Goal: Complete application form

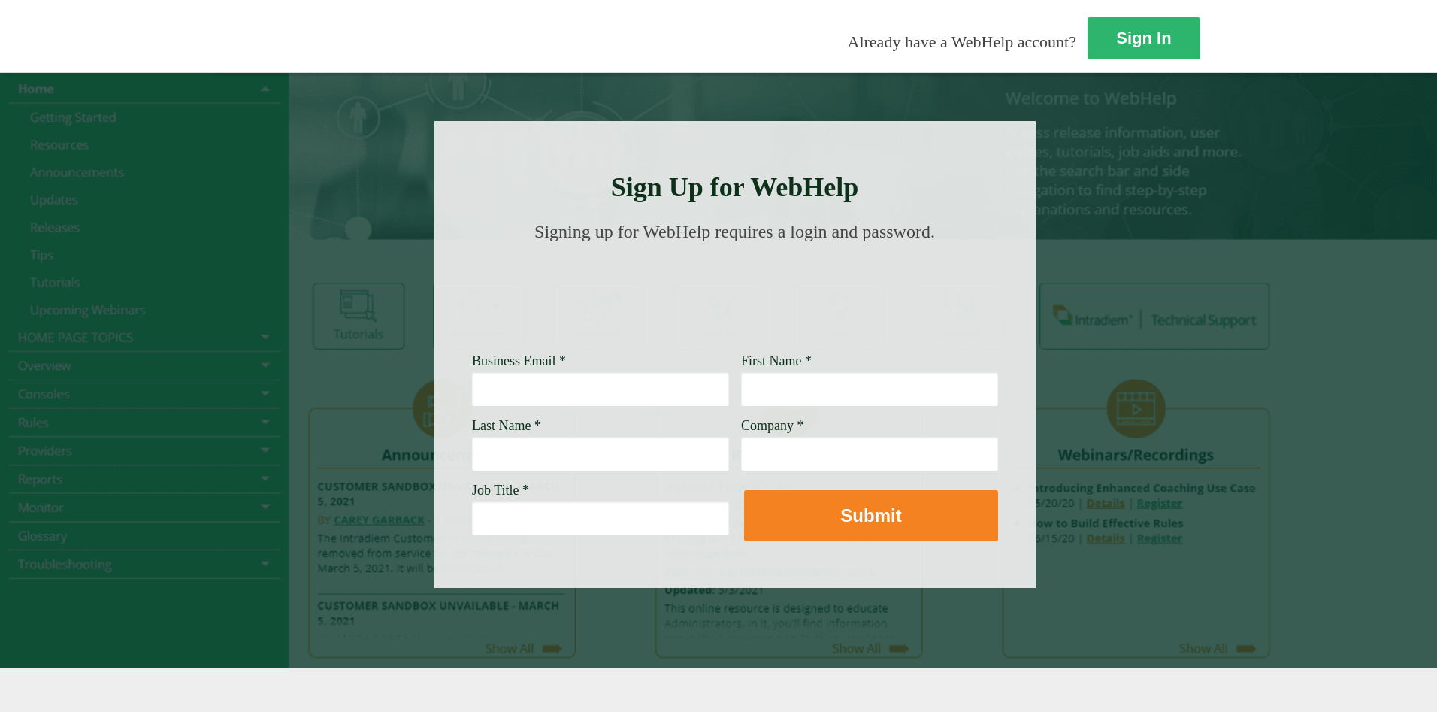
click at [472, 378] on input "Business Email *" at bounding box center [600, 388] width 257 height 35
click at [472, 390] on input "Business Email *" at bounding box center [600, 388] width 257 height 35
type input "Chris.Deleon@wellsfargo.com"
click at [741, 404] on input "First Name *" at bounding box center [869, 388] width 257 height 35
type input "Chris"
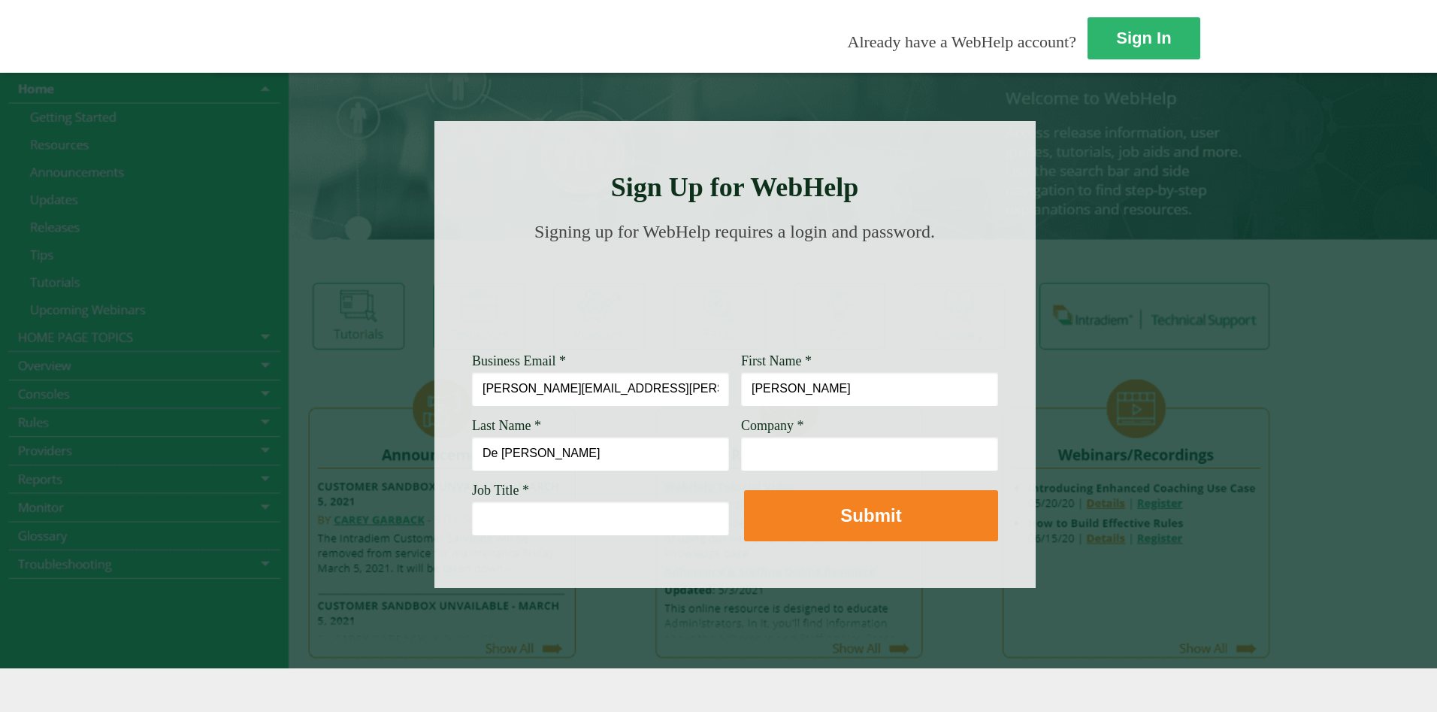
type input "De Leon"
type input "Wells Fargo"
click at [472, 524] on input "Job Title *" at bounding box center [600, 518] width 257 height 35
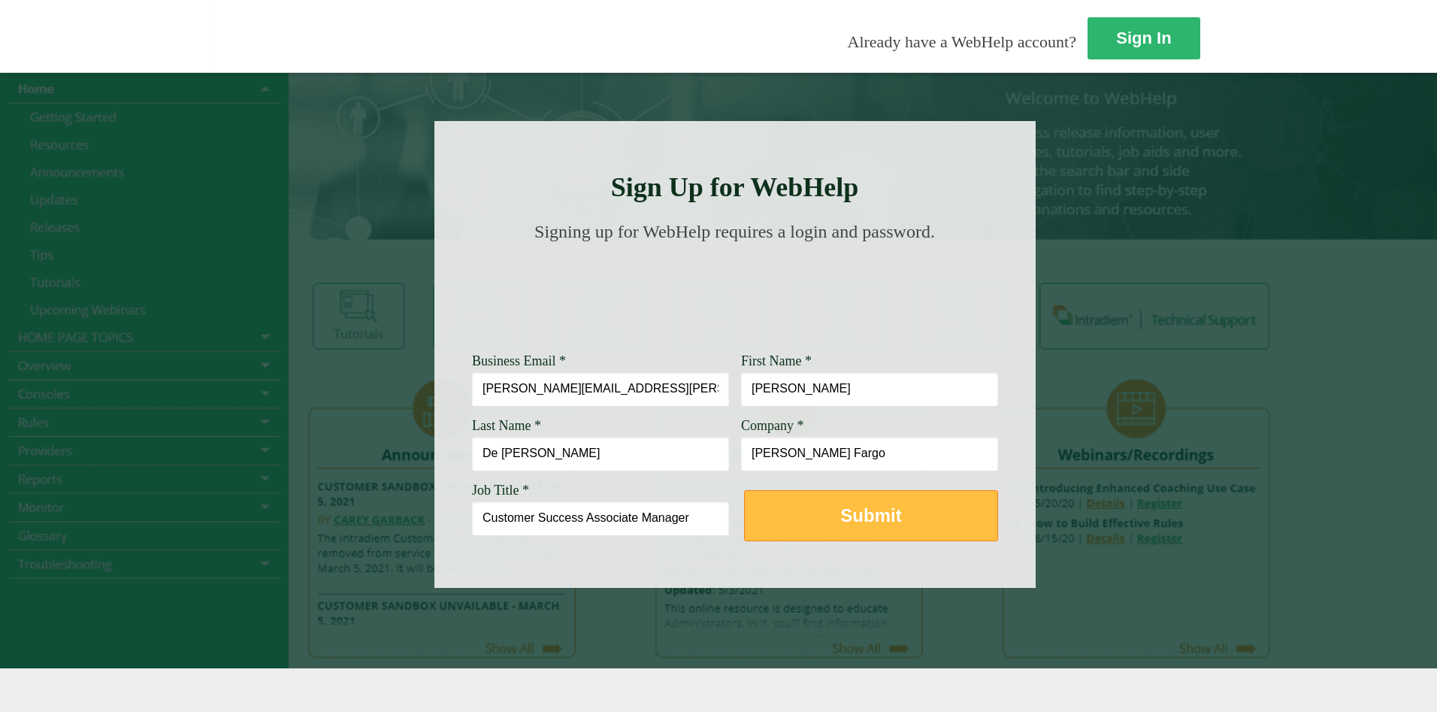
type input "Customer Success Associate Manager"
click at [840, 512] on strong "Submit" at bounding box center [870, 515] width 61 height 20
